Goal: Task Accomplishment & Management: Complete application form

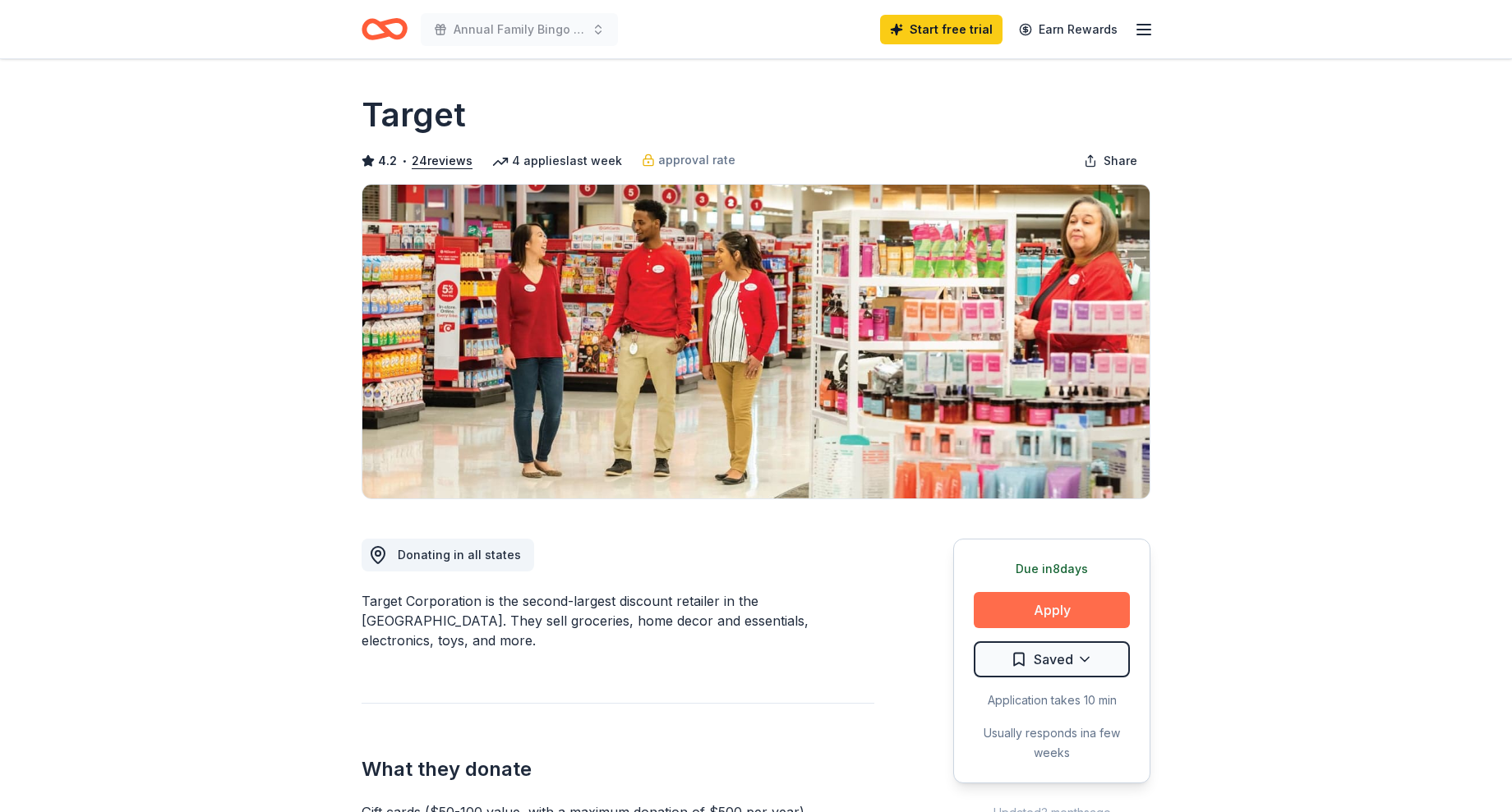
click at [1051, 603] on button "Apply" at bounding box center [1051, 610] width 156 height 36
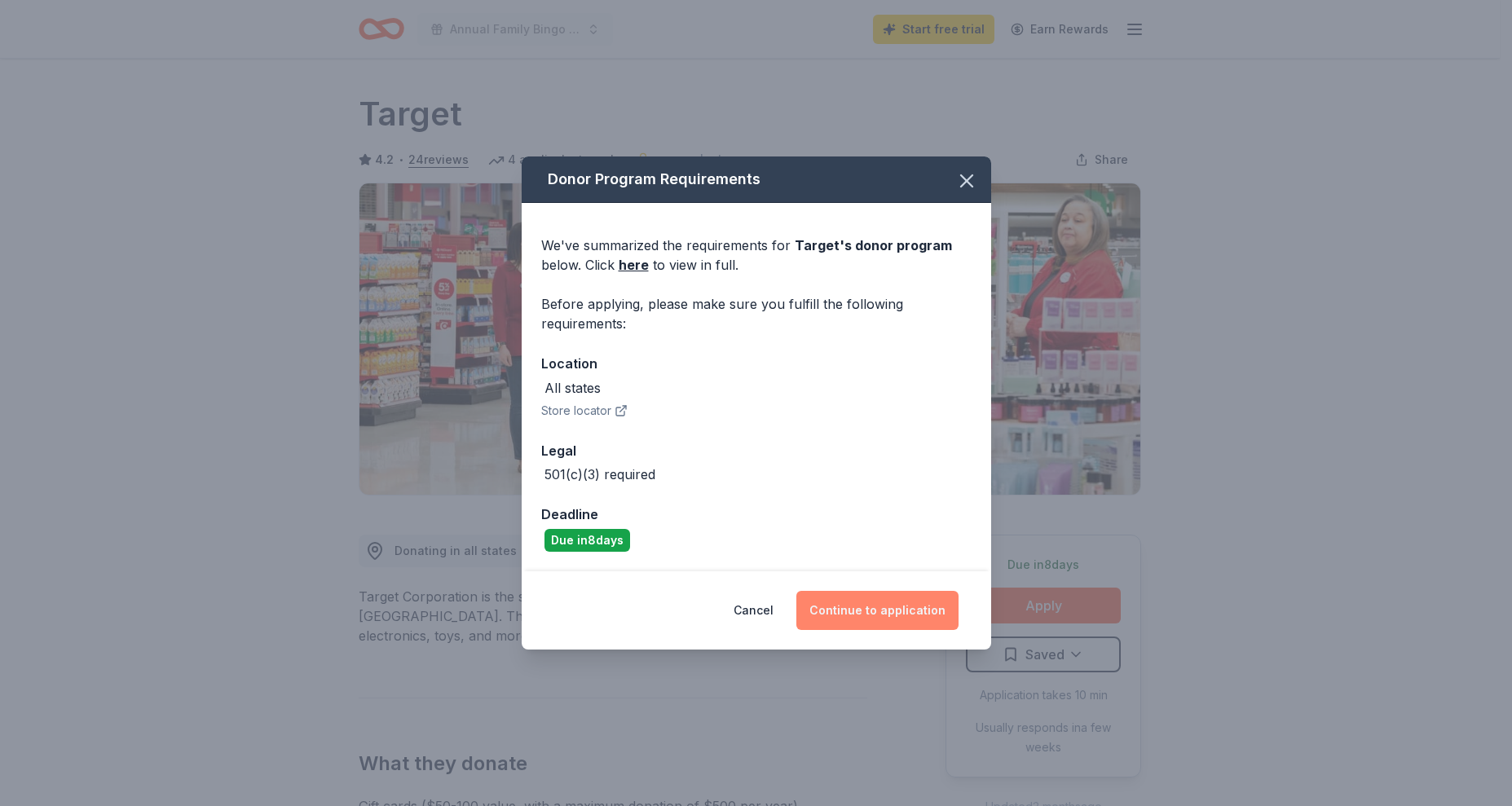
click at [888, 607] on button "Continue to application" at bounding box center [878, 611] width 163 height 39
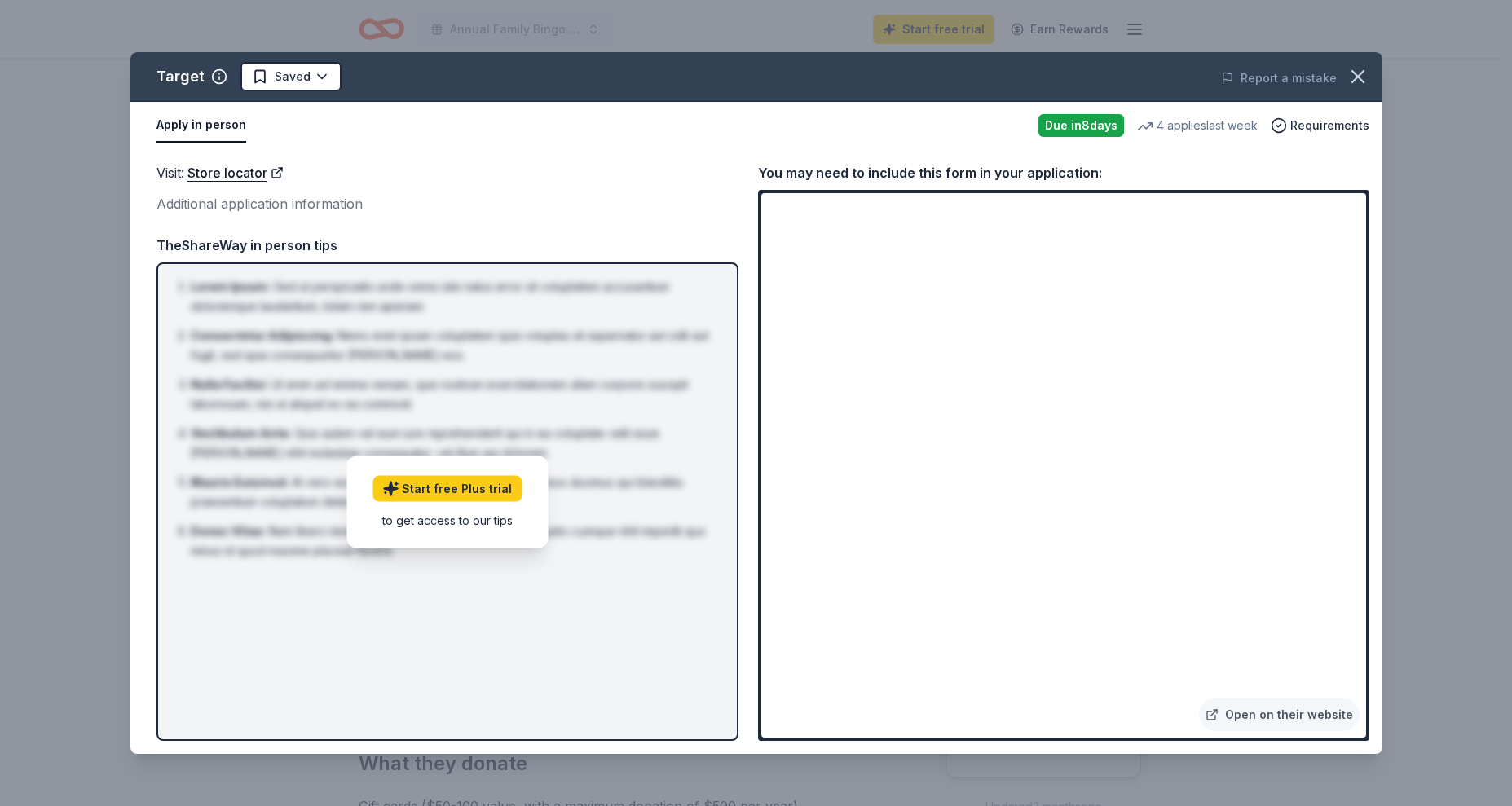
click at [734, 222] on div "Visit : Store locator Additional application information TheShareWay in person …" at bounding box center [448, 452] width 582 height 578
click at [566, 174] on div "Visit : Store locator" at bounding box center [448, 173] width 582 height 21
drag, startPoint x: 1058, startPoint y: 74, endPoint x: 397, endPoint y: 74, distance: 661.0
click at [397, 74] on div "Target Saved Report a mistake" at bounding box center [756, 77] width 1252 height 50
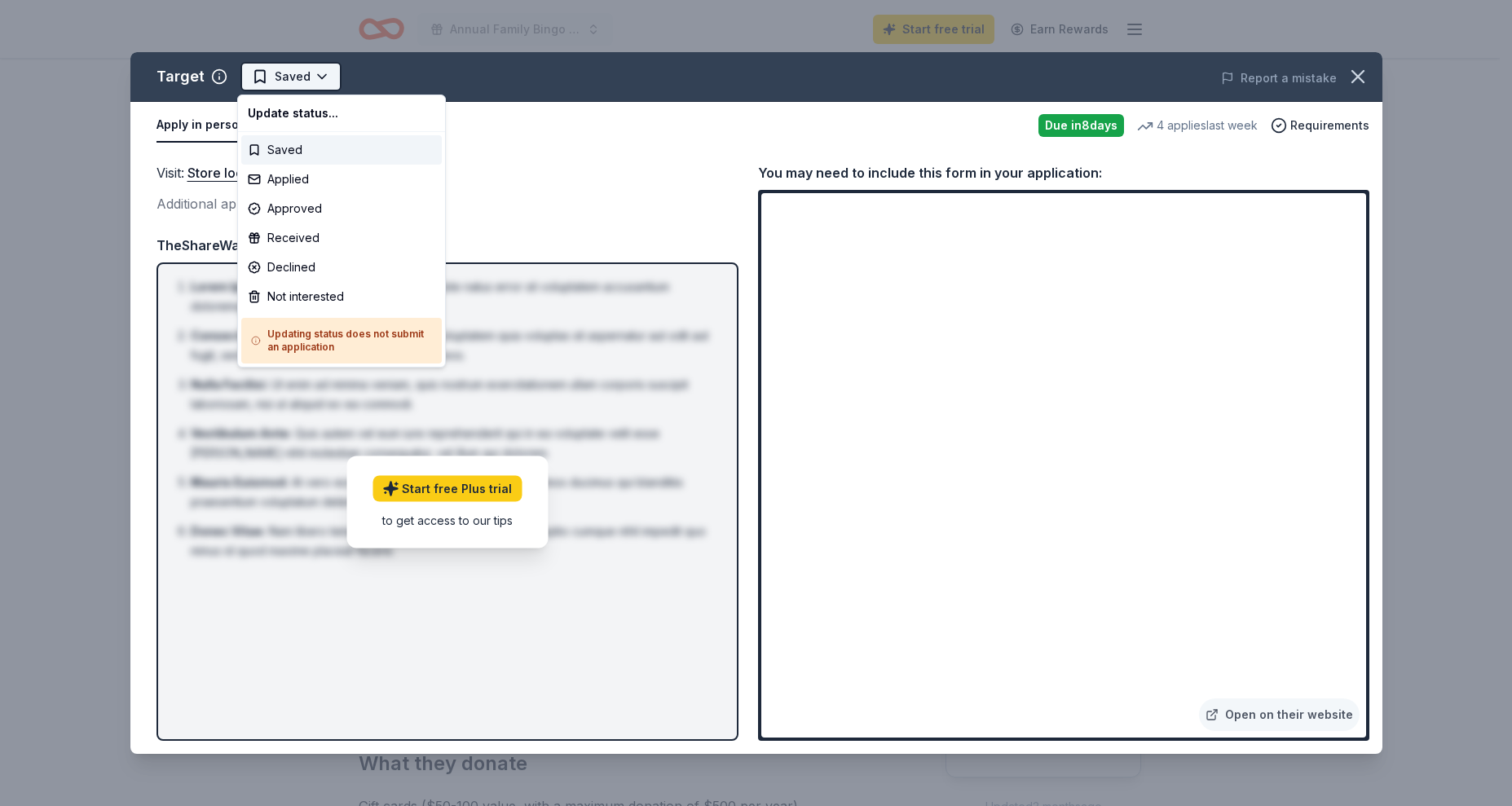
click at [284, 80] on html "Annual Family Bingo Night 2025 Start free trial Earn Rewards Due [DATE] Share T…" at bounding box center [756, 403] width 1512 height 806
click at [278, 153] on div "Saved" at bounding box center [341, 150] width 200 height 29
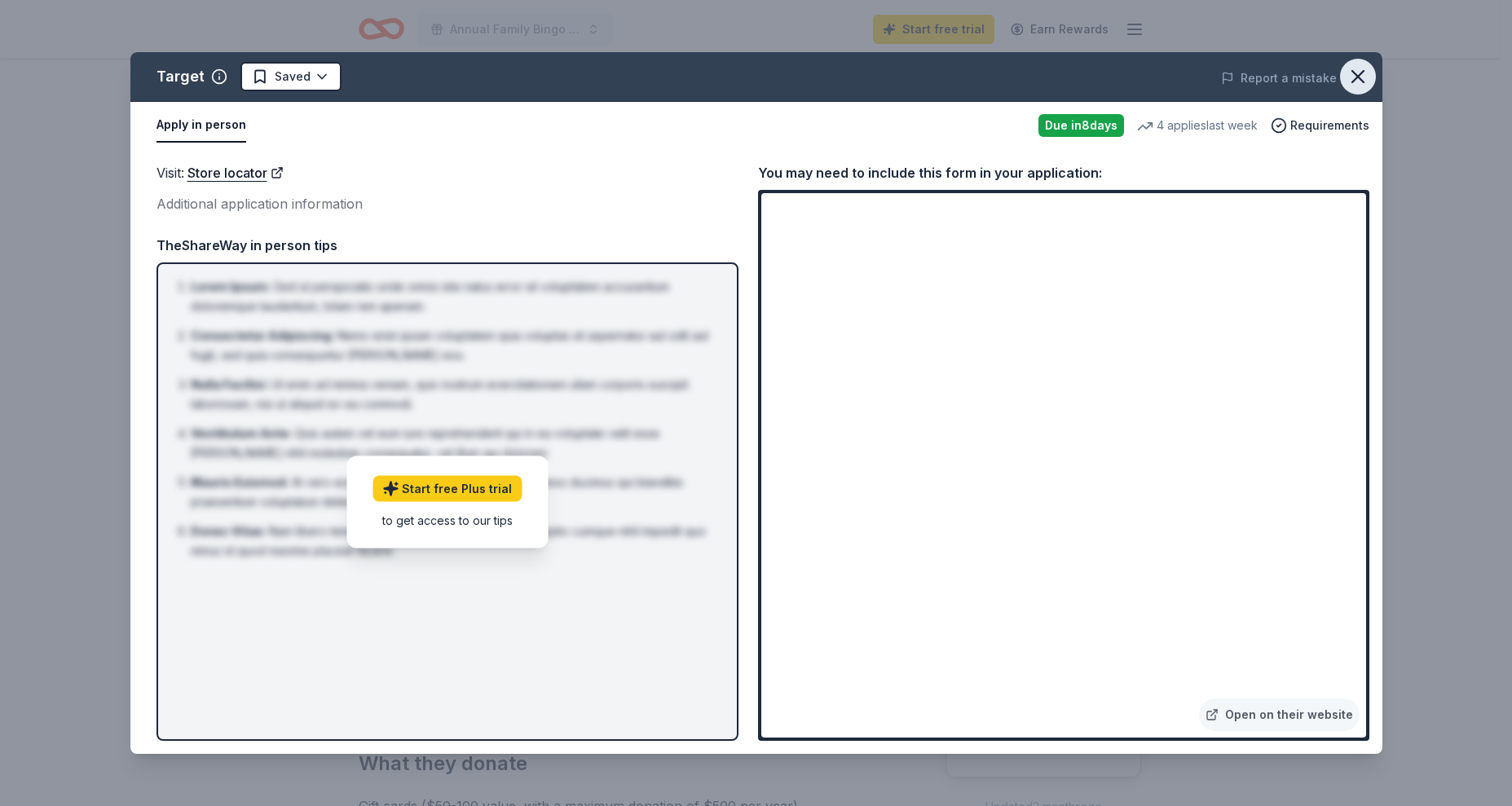
click at [1354, 73] on icon "button" at bounding box center [1357, 76] width 11 height 11
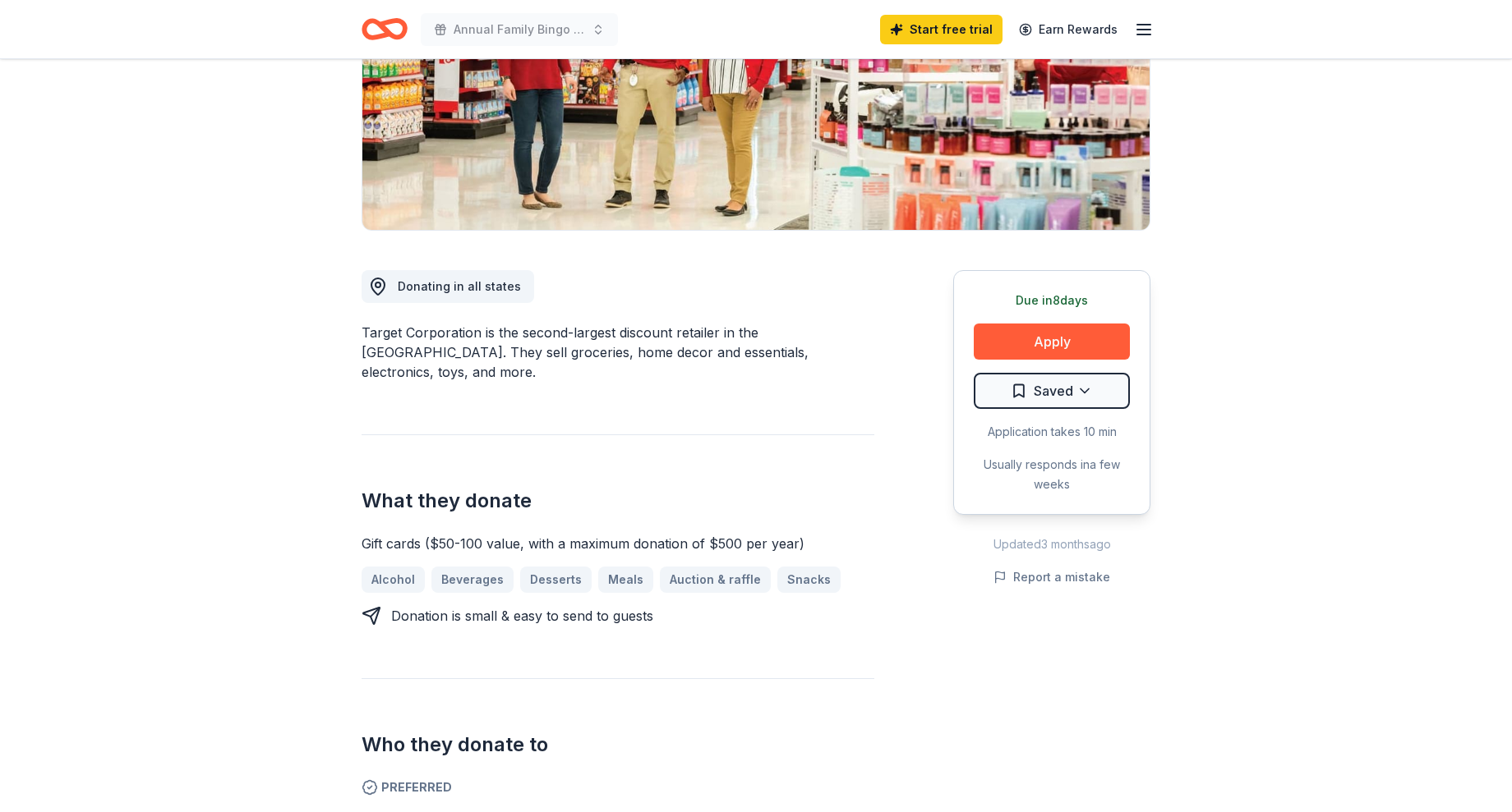
scroll to position [328, 0]
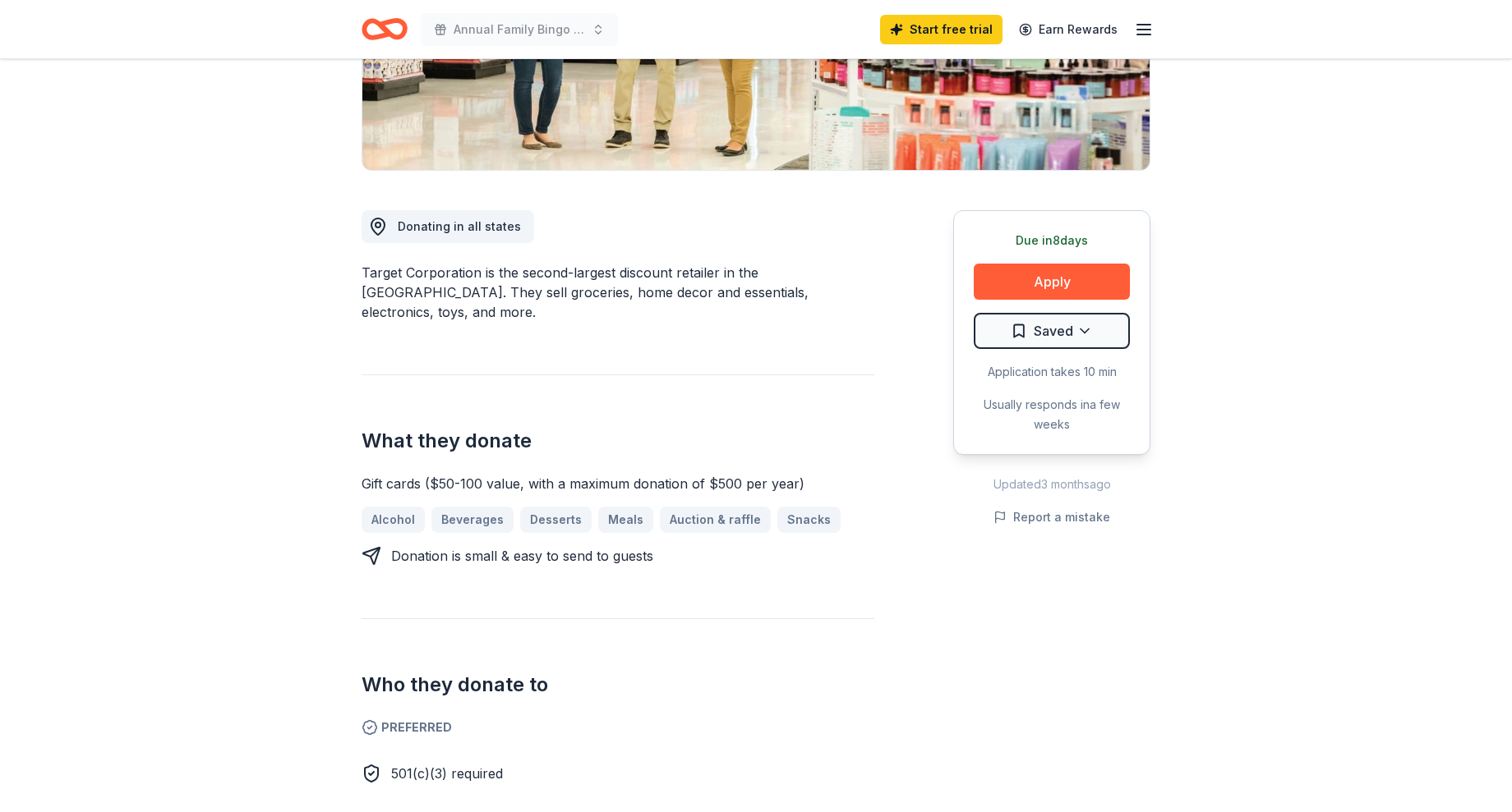
click at [1088, 372] on div "Application takes 10 min" at bounding box center [1051, 372] width 156 height 20
click at [1066, 283] on button "Apply" at bounding box center [1051, 282] width 156 height 36
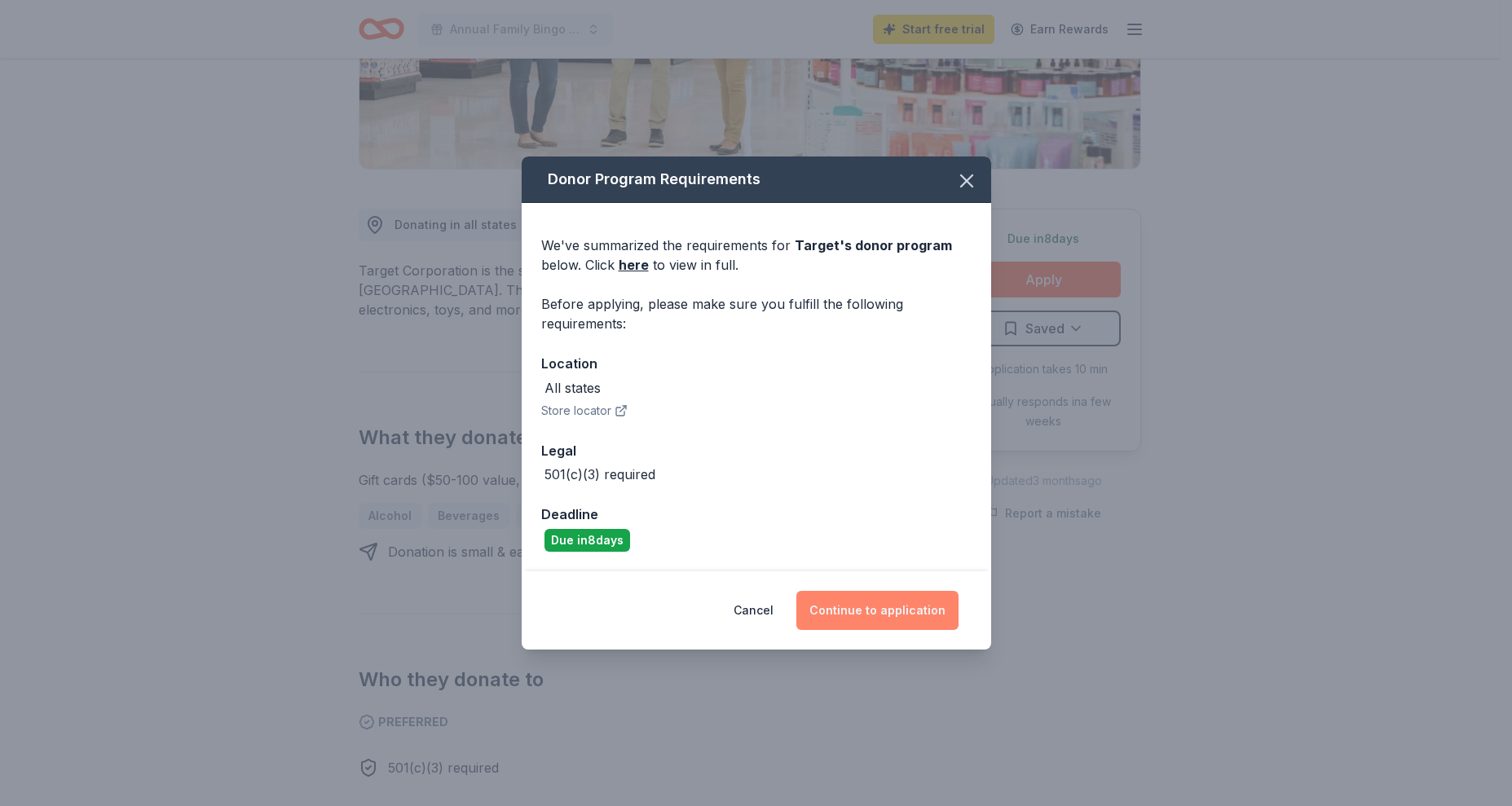
click at [884, 614] on button "Continue to application" at bounding box center [878, 611] width 163 height 39
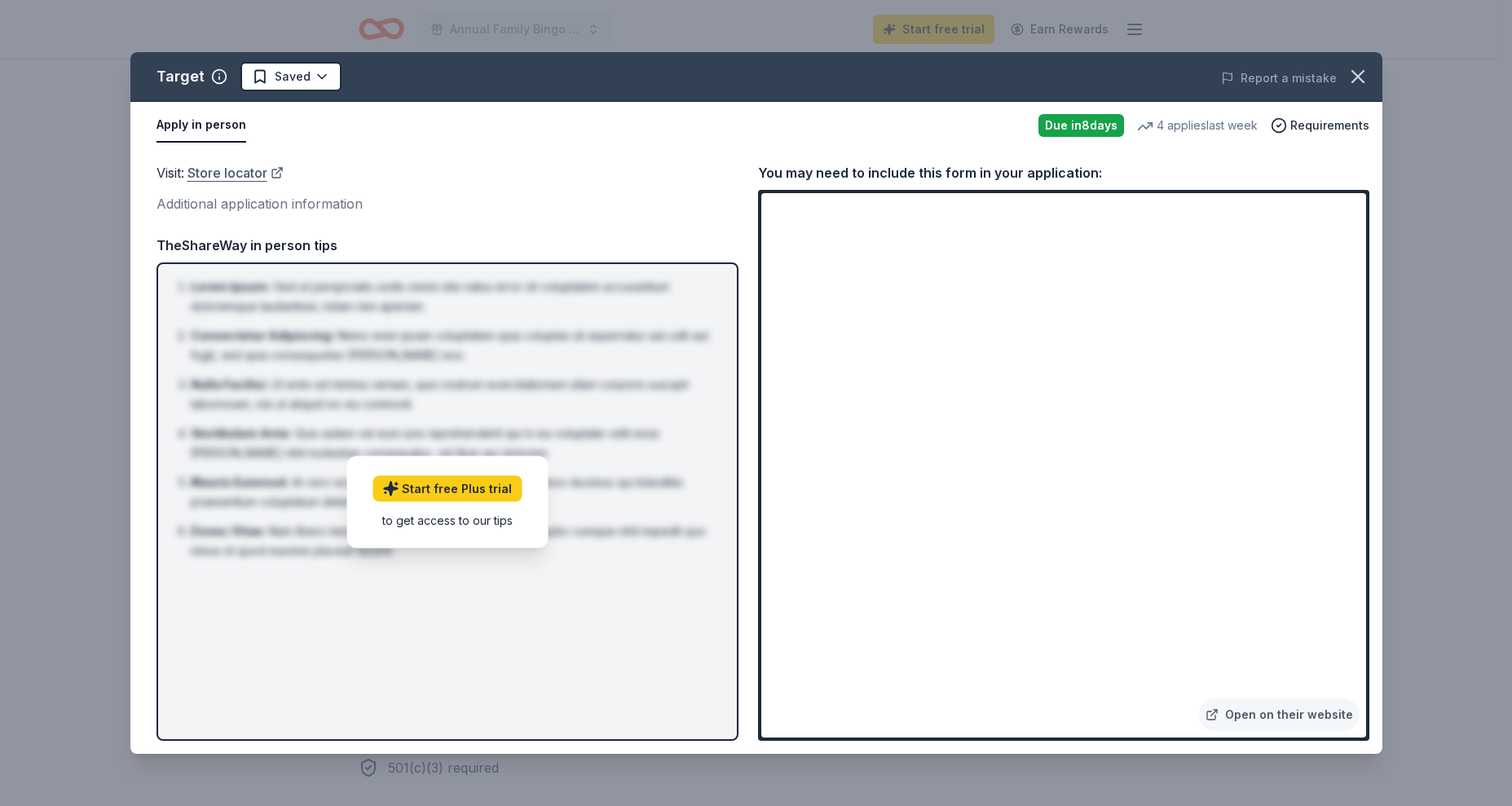
click at [239, 172] on link "Store locator" at bounding box center [235, 173] width 96 height 21
click at [1368, 75] on icon "button" at bounding box center [1358, 76] width 23 height 23
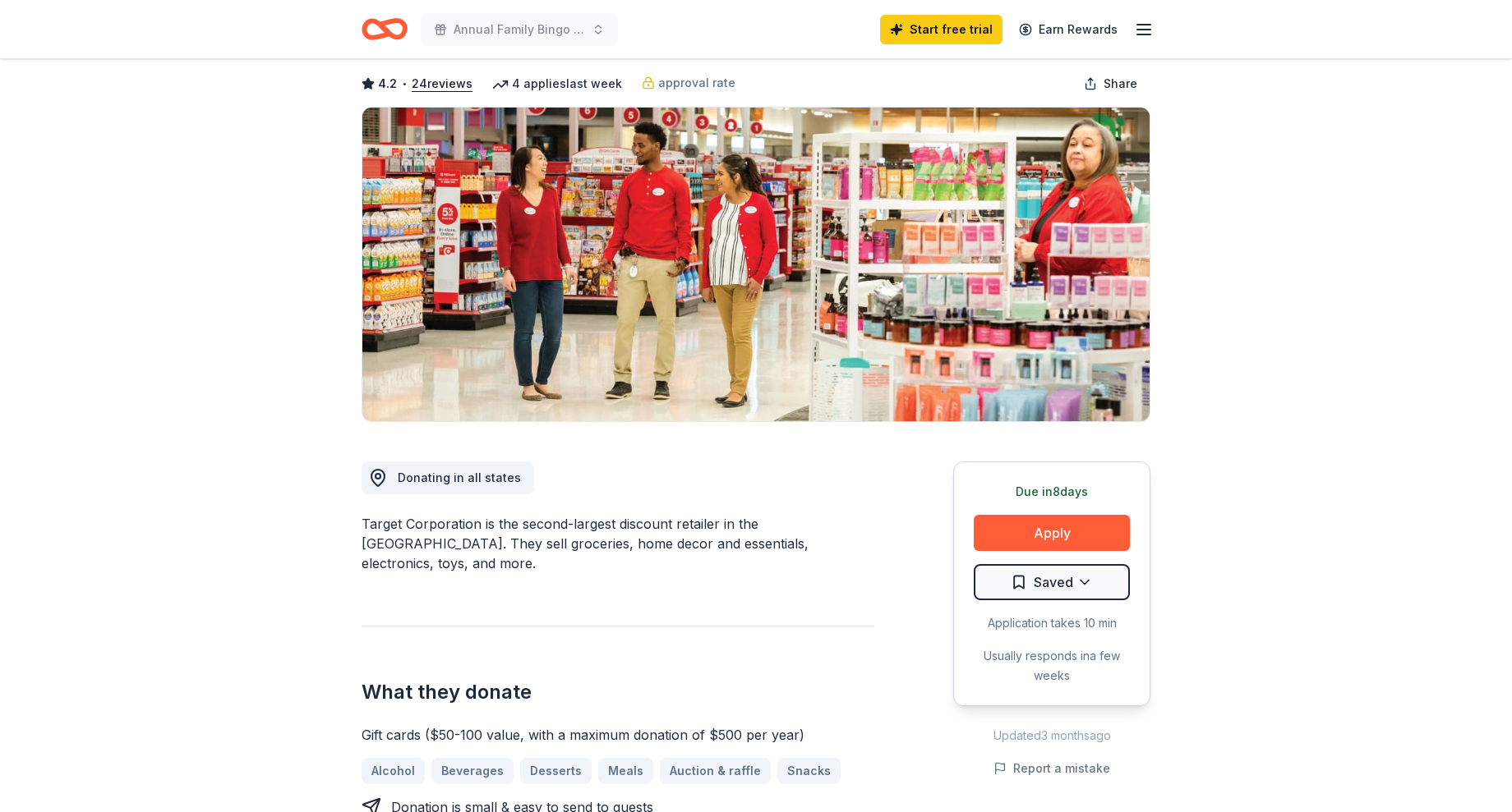
scroll to position [0, 0]
